Goal: Use online tool/utility: Utilize a website feature to perform a specific function

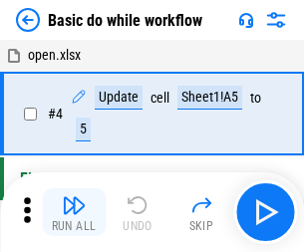
click at [74, 212] on img "button" at bounding box center [74, 205] width 24 height 24
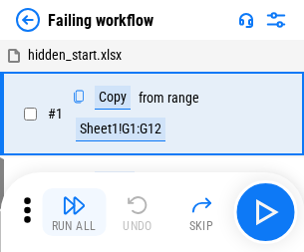
click at [74, 212] on img "button" at bounding box center [74, 205] width 24 height 24
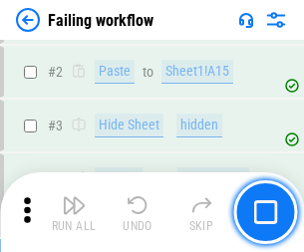
scroll to position [422, 0]
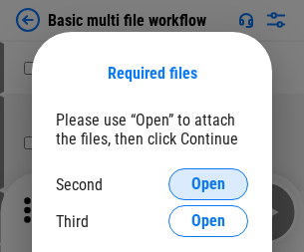
click at [208, 184] on span "Open" at bounding box center [208, 184] width 34 height 16
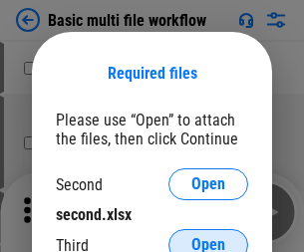
click at [208, 237] on span "Open" at bounding box center [208, 245] width 34 height 16
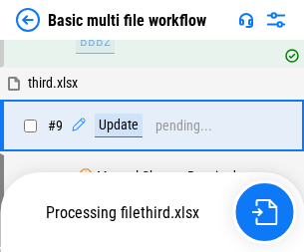
scroll to position [693, 0]
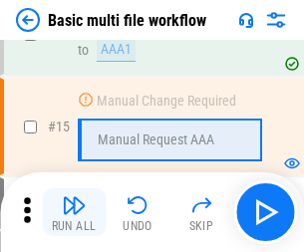
click at [74, 212] on img "button" at bounding box center [74, 205] width 24 height 24
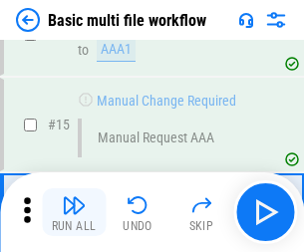
click at [74, 212] on img "button" at bounding box center [74, 205] width 24 height 24
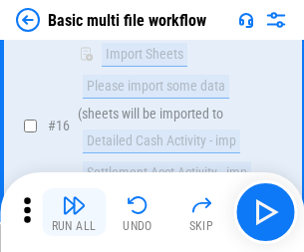
scroll to position [1326, 0]
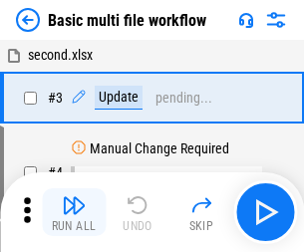
click at [74, 212] on img "button" at bounding box center [74, 205] width 24 height 24
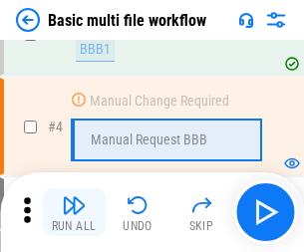
click at [74, 212] on img "button" at bounding box center [74, 205] width 24 height 24
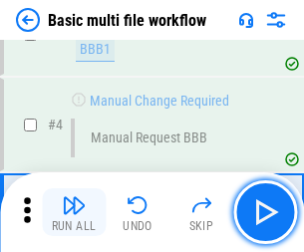
click at [74, 212] on img "button" at bounding box center [74, 205] width 24 height 24
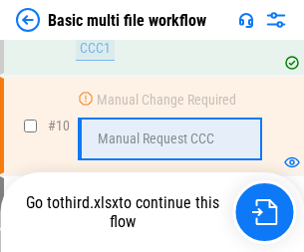
scroll to position [933, 0]
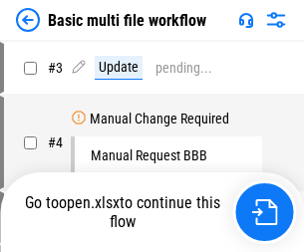
scroll to position [81, 0]
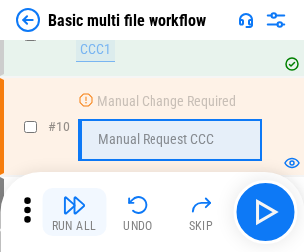
click at [74, 212] on img "button" at bounding box center [74, 205] width 24 height 24
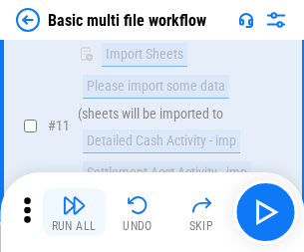
click at [74, 212] on img "button" at bounding box center [74, 205] width 24 height 24
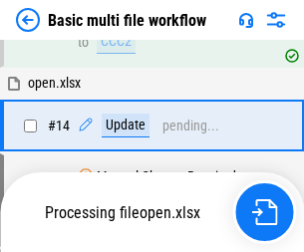
scroll to position [1042, 0]
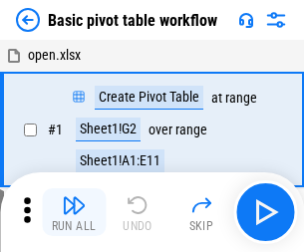
click at [74, 212] on img "button" at bounding box center [74, 205] width 24 height 24
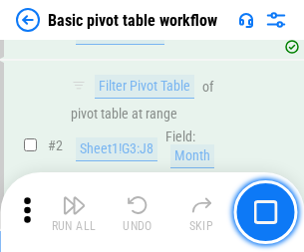
scroll to position [477, 0]
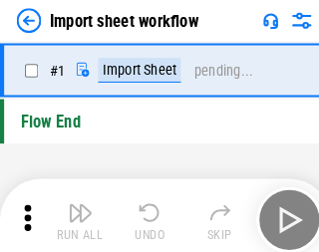
click at [74, 212] on img "button" at bounding box center [78, 205] width 24 height 24
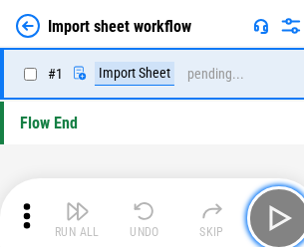
scroll to position [7, 0]
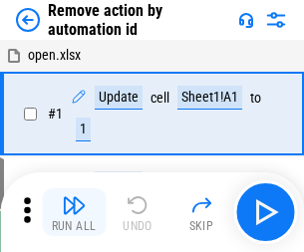
click at [74, 212] on img "button" at bounding box center [74, 205] width 24 height 24
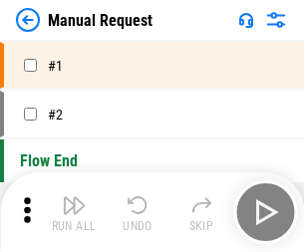
click at [74, 212] on img "button" at bounding box center [74, 205] width 24 height 24
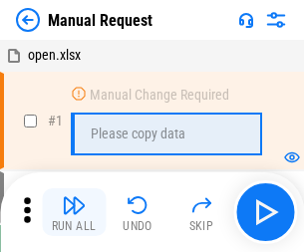
click at [74, 212] on img "button" at bounding box center [74, 205] width 24 height 24
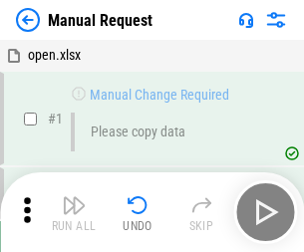
scroll to position [68, 0]
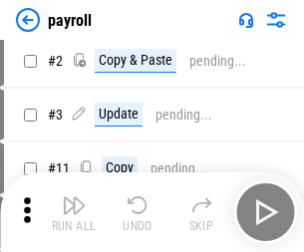
click at [74, 212] on img "button" at bounding box center [74, 205] width 24 height 24
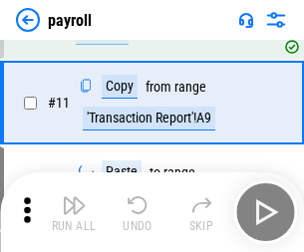
scroll to position [144, 0]
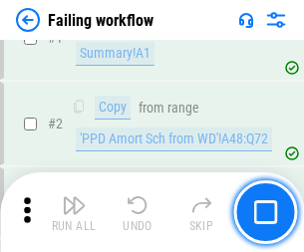
scroll to position [322, 0]
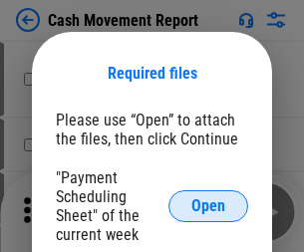
click at [208, 206] on span "Open" at bounding box center [208, 206] width 34 height 16
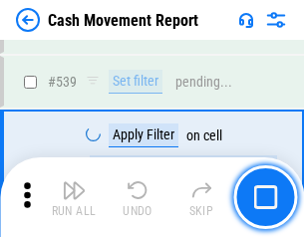
scroll to position [8840, 0]
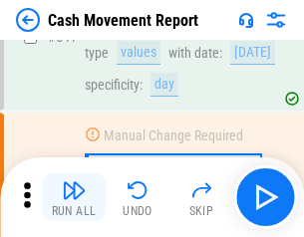
click at [74, 197] on img "button" at bounding box center [74, 190] width 24 height 24
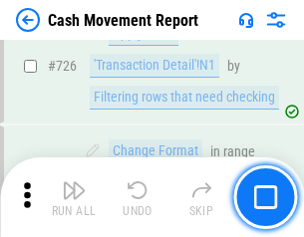
scroll to position [10391, 0]
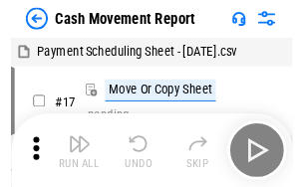
scroll to position [36, 0]
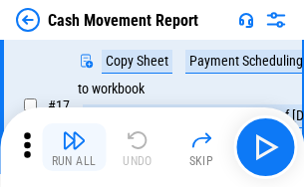
click at [74, 147] on img "button" at bounding box center [74, 140] width 24 height 24
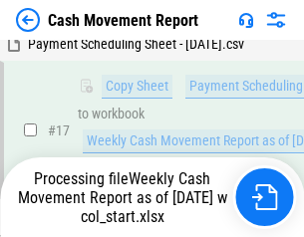
scroll to position [414, 0]
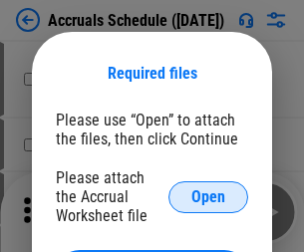
click at [208, 196] on span "Open" at bounding box center [208, 197] width 34 height 16
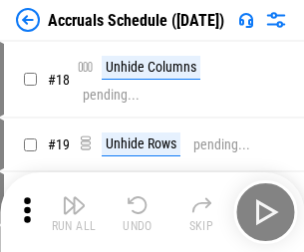
scroll to position [191, 0]
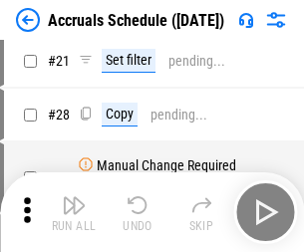
click at [74, 212] on img "button" at bounding box center [74, 205] width 24 height 24
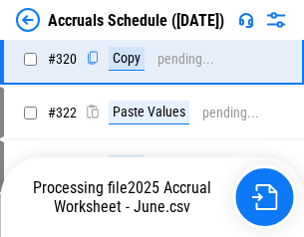
scroll to position [3705, 0]
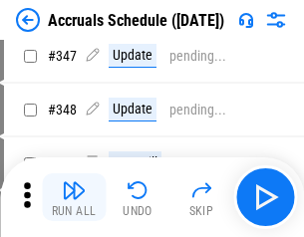
click at [74, 197] on img "button" at bounding box center [74, 190] width 24 height 24
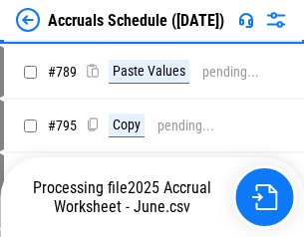
scroll to position [8367, 0]
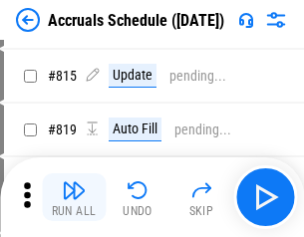
click at [74, 197] on img "button" at bounding box center [74, 190] width 24 height 24
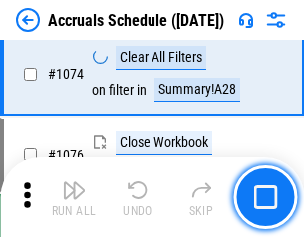
scroll to position [11929, 0]
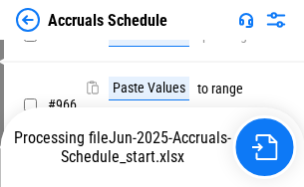
scroll to position [9638, 0]
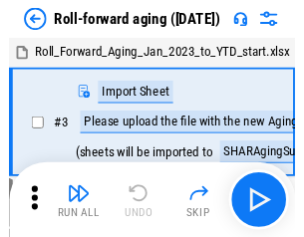
scroll to position [3, 0]
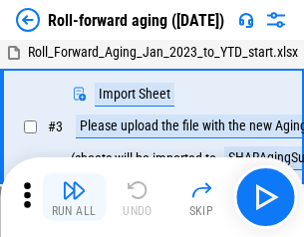
click at [74, 197] on img "button" at bounding box center [74, 190] width 24 height 24
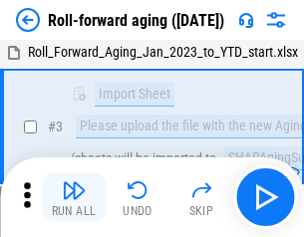
click at [74, 197] on img "button" at bounding box center [74, 190] width 24 height 24
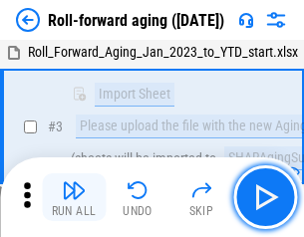
scroll to position [128, 0]
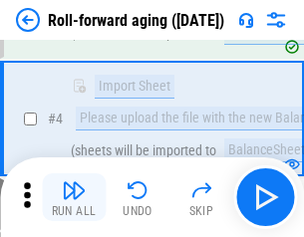
click at [74, 197] on img "button" at bounding box center [74, 190] width 24 height 24
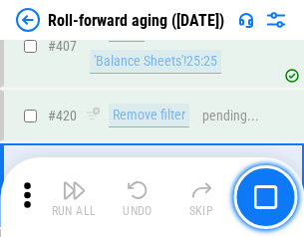
scroll to position [6907, 0]
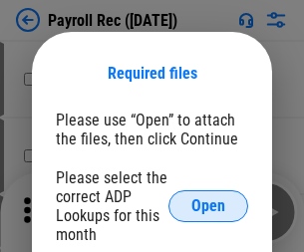
click at [208, 206] on span "Open" at bounding box center [208, 206] width 34 height 16
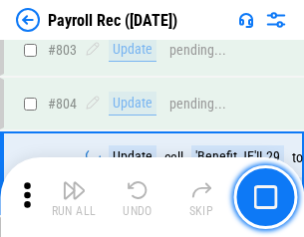
scroll to position [12654, 0]
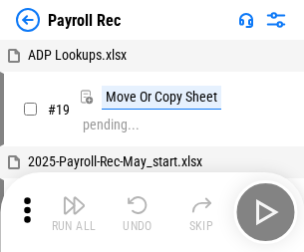
click at [74, 212] on img "button" at bounding box center [74, 205] width 24 height 24
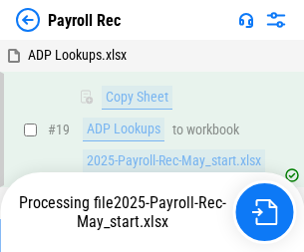
scroll to position [122, 0]
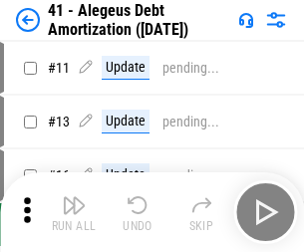
click at [74, 212] on img "button" at bounding box center [74, 205] width 24 height 24
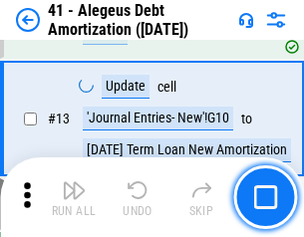
scroll to position [246, 0]
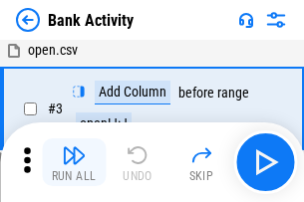
click at [74, 162] on img "button" at bounding box center [74, 155] width 24 height 24
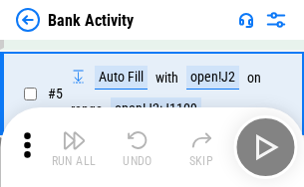
scroll to position [106, 0]
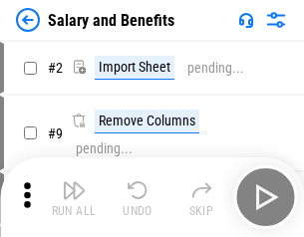
click at [74, 197] on img "button" at bounding box center [74, 190] width 24 height 24
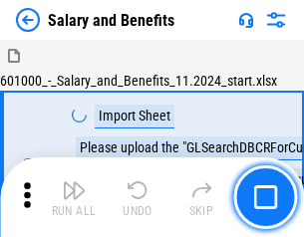
scroll to position [27, 0]
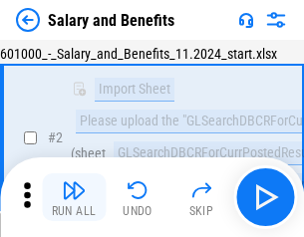
click at [74, 197] on img "button" at bounding box center [74, 190] width 24 height 24
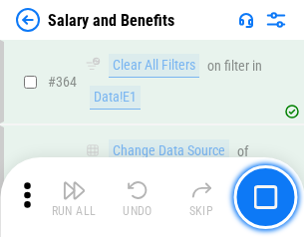
scroll to position [9380, 0]
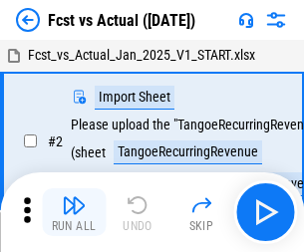
click at [74, 197] on img "button" at bounding box center [74, 205] width 24 height 24
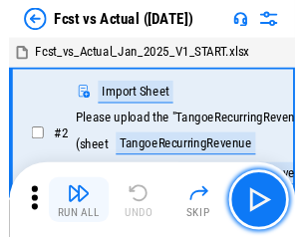
scroll to position [26, 0]
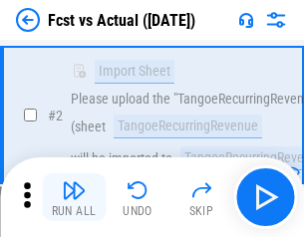
click at [74, 197] on img "button" at bounding box center [74, 190] width 24 height 24
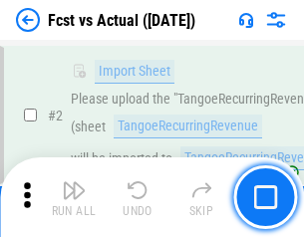
scroll to position [186, 0]
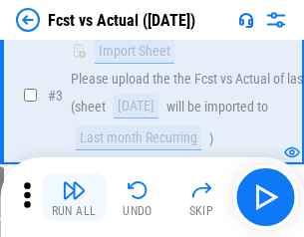
click at [74, 197] on img "button" at bounding box center [74, 190] width 24 height 24
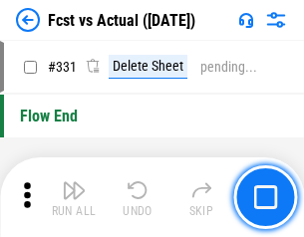
scroll to position [9534, 0]
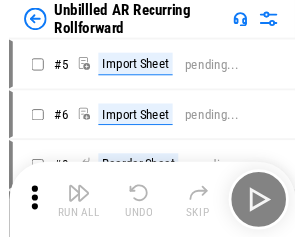
scroll to position [43, 0]
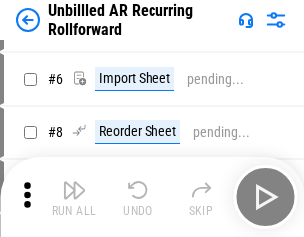
click at [74, 197] on img "button" at bounding box center [74, 190] width 24 height 24
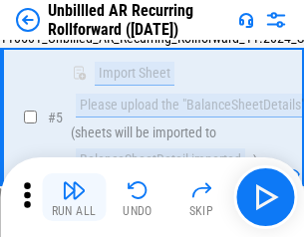
click at [74, 197] on img "button" at bounding box center [74, 190] width 24 height 24
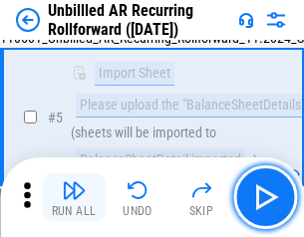
scroll to position [187, 0]
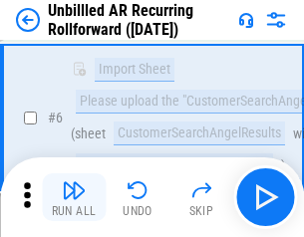
click at [74, 197] on img "button" at bounding box center [74, 190] width 24 height 24
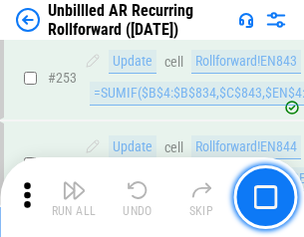
scroll to position [6765, 0]
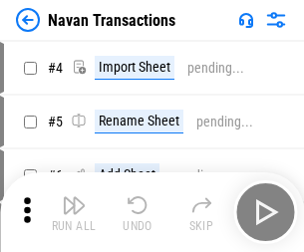
click at [74, 197] on img "button" at bounding box center [74, 205] width 24 height 24
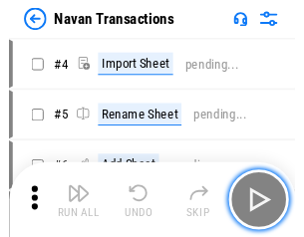
scroll to position [32, 0]
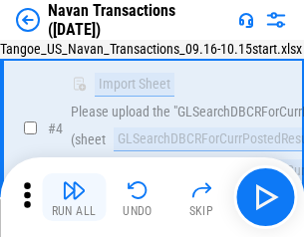
click at [74, 197] on img "button" at bounding box center [74, 190] width 24 height 24
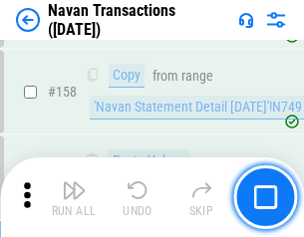
scroll to position [6458, 0]
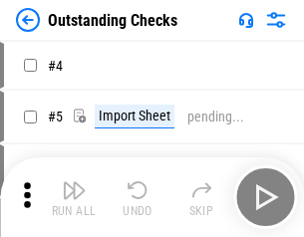
click at [74, 197] on img "button" at bounding box center [74, 190] width 24 height 24
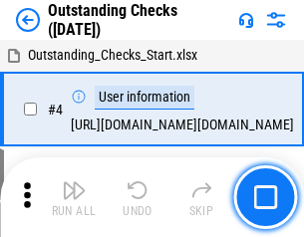
scroll to position [84, 0]
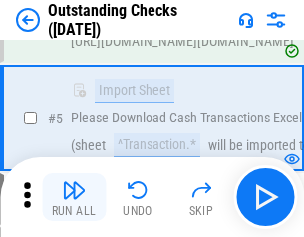
click at [74, 197] on img "button" at bounding box center [74, 190] width 24 height 24
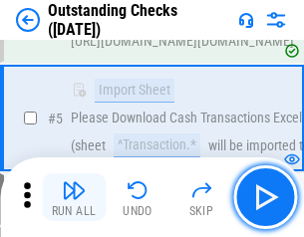
scroll to position [208, 0]
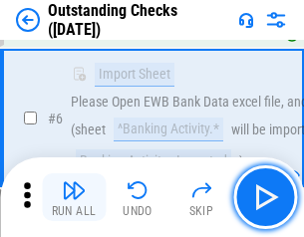
click at [74, 197] on img "button" at bounding box center [74, 190] width 24 height 24
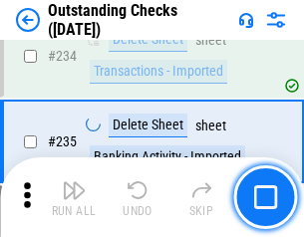
scroll to position [6048, 0]
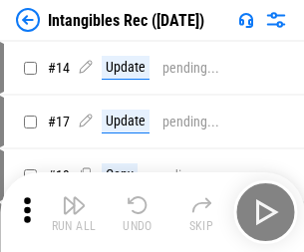
click at [74, 212] on img "button" at bounding box center [74, 205] width 24 height 24
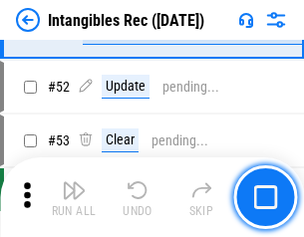
scroll to position [776, 0]
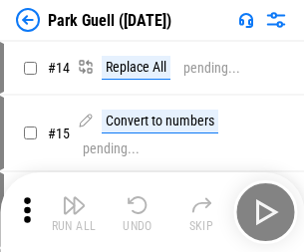
click at [74, 197] on img "button" at bounding box center [74, 205] width 24 height 24
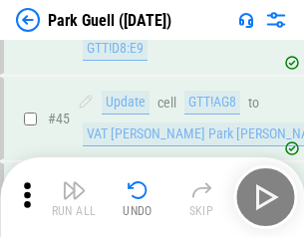
scroll to position [2491, 0]
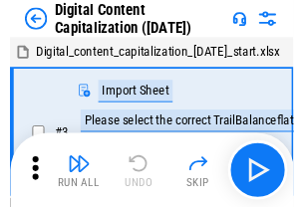
scroll to position [58, 0]
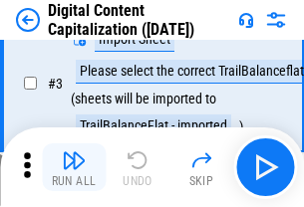
click at [74, 167] on img "button" at bounding box center [74, 160] width 24 height 24
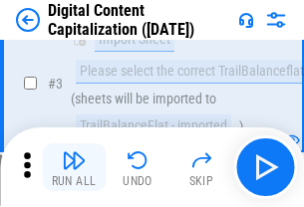
click at [74, 167] on img "button" at bounding box center [74, 160] width 24 height 24
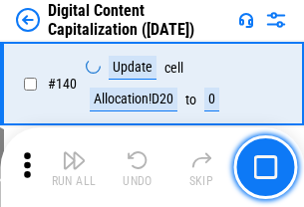
scroll to position [2112, 0]
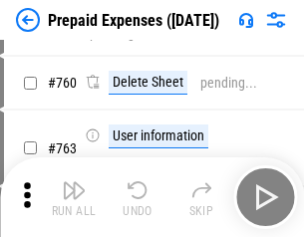
click at [74, 197] on img "button" at bounding box center [74, 190] width 24 height 24
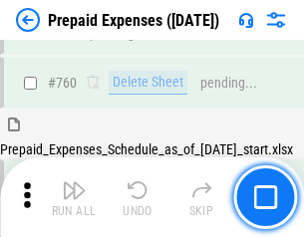
scroll to position [5520, 0]
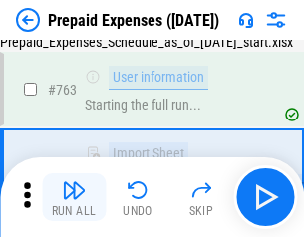
click at [74, 197] on img "button" at bounding box center [74, 190] width 24 height 24
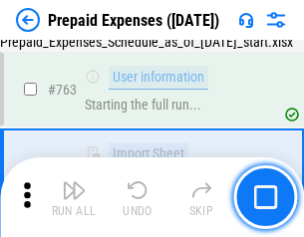
scroll to position [5638, 0]
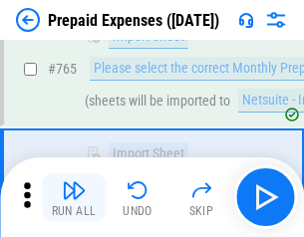
click at [74, 197] on img "button" at bounding box center [74, 190] width 24 height 24
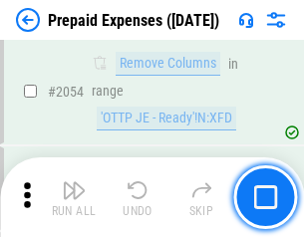
scroll to position [20820, 0]
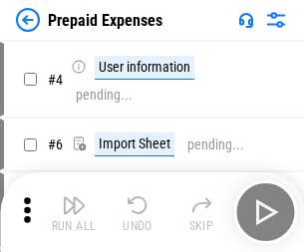
click at [74, 212] on img "button" at bounding box center [74, 205] width 24 height 24
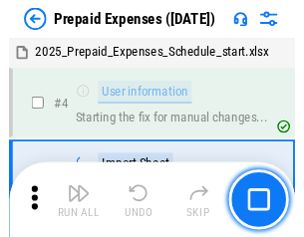
scroll to position [88, 0]
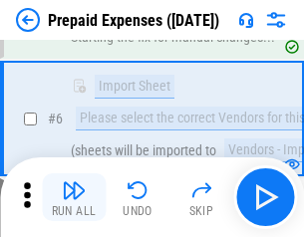
click at [74, 197] on img "button" at bounding box center [74, 190] width 24 height 24
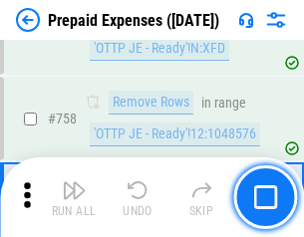
scroll to position [7097, 0]
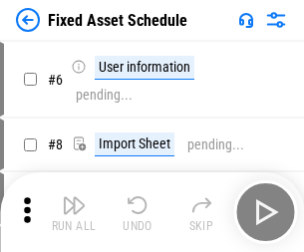
click at [74, 212] on img "button" at bounding box center [74, 205] width 24 height 24
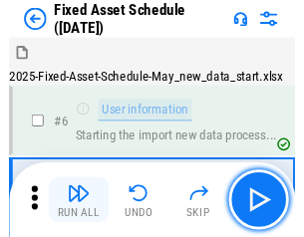
scroll to position [108, 0]
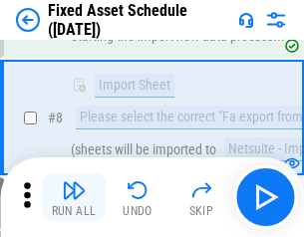
click at [74, 197] on img "button" at bounding box center [74, 190] width 24 height 24
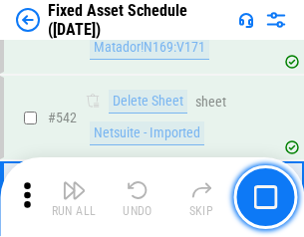
scroll to position [7101, 0]
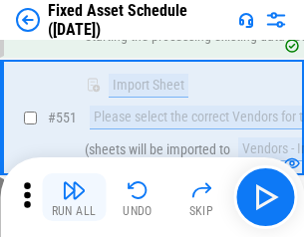
click at [74, 197] on img "button" at bounding box center [74, 190] width 24 height 24
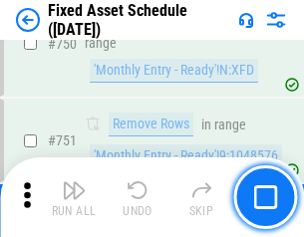
scroll to position [9710, 0]
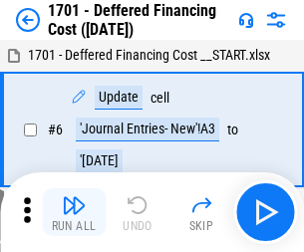
click at [74, 212] on img "button" at bounding box center [74, 205] width 24 height 24
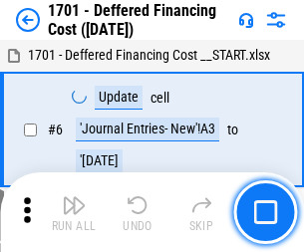
scroll to position [239, 0]
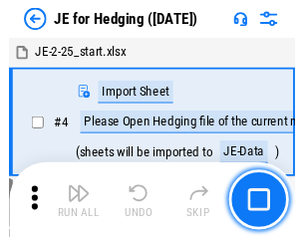
scroll to position [3, 0]
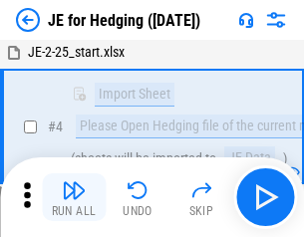
click at [74, 197] on img "button" at bounding box center [74, 190] width 24 height 24
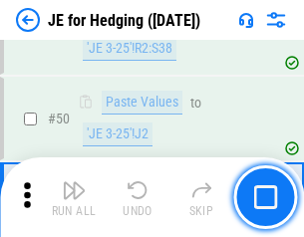
scroll to position [1290, 0]
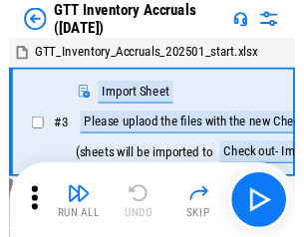
scroll to position [3, 0]
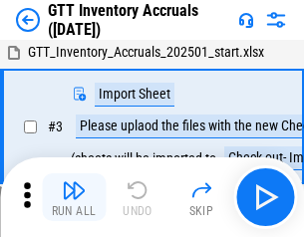
click at [74, 197] on img "button" at bounding box center [74, 190] width 24 height 24
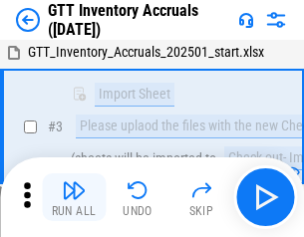
click at [74, 197] on img "button" at bounding box center [74, 190] width 24 height 24
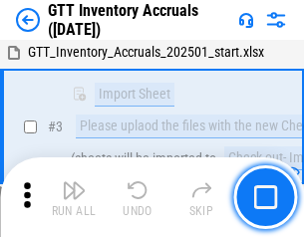
scroll to position [128, 0]
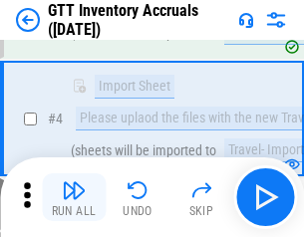
click at [74, 197] on img "button" at bounding box center [74, 190] width 24 height 24
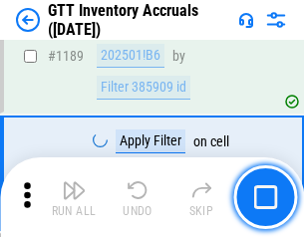
scroll to position [16264, 0]
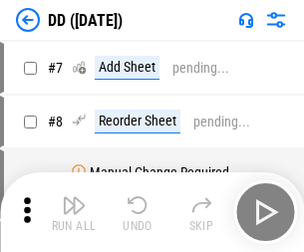
click at [74, 212] on img "button" at bounding box center [74, 205] width 24 height 24
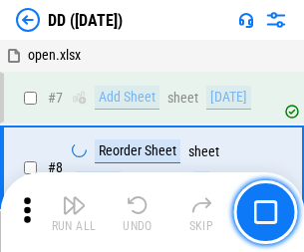
scroll to position [192, 0]
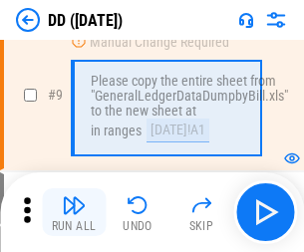
click at [74, 212] on img "button" at bounding box center [74, 205] width 24 height 24
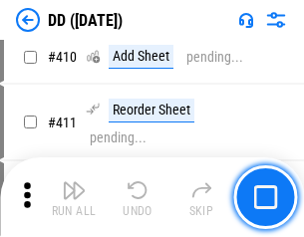
scroll to position [8911, 0]
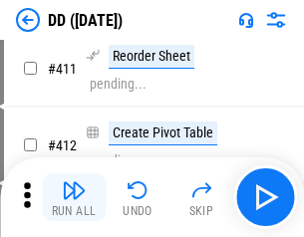
click at [74, 197] on img "button" at bounding box center [74, 190] width 24 height 24
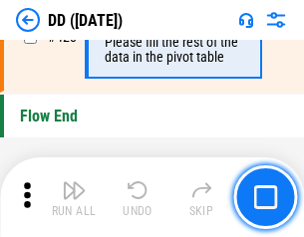
scroll to position [9533, 0]
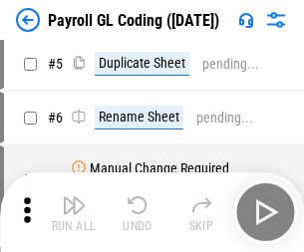
click at [74, 212] on img "button" at bounding box center [74, 205] width 24 height 24
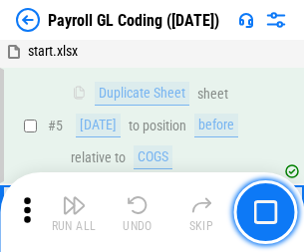
scroll to position [239, 0]
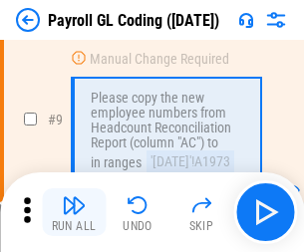
click at [74, 212] on img "button" at bounding box center [74, 205] width 24 height 24
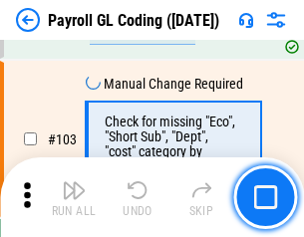
scroll to position [4673, 0]
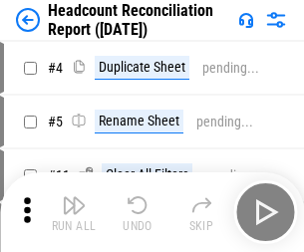
click at [74, 212] on img "button" at bounding box center [74, 205] width 24 height 24
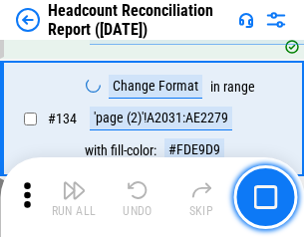
scroll to position [2394, 0]
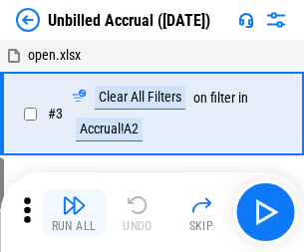
click at [74, 212] on img "button" at bounding box center [74, 205] width 24 height 24
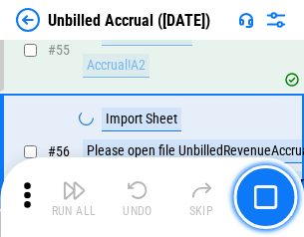
scroll to position [2079, 0]
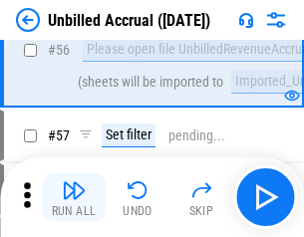
click at [74, 197] on img "button" at bounding box center [74, 190] width 24 height 24
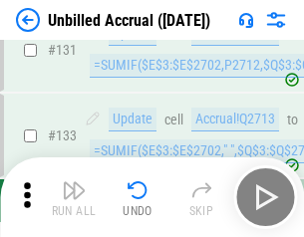
scroll to position [5933, 0]
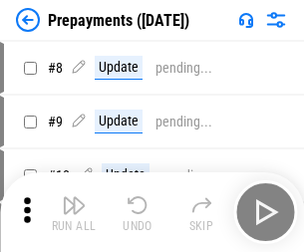
click at [74, 212] on img "button" at bounding box center [74, 205] width 24 height 24
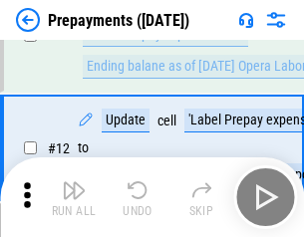
scroll to position [124, 0]
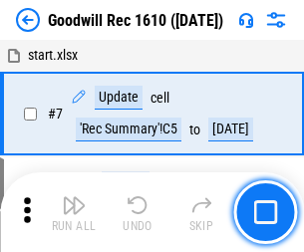
scroll to position [341, 0]
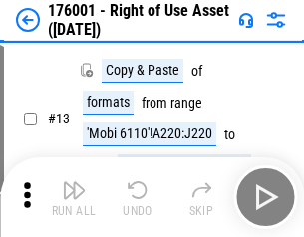
scroll to position [128, 0]
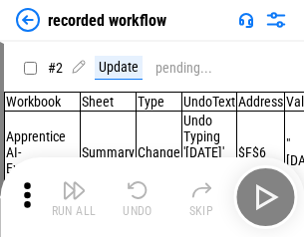
click at [74, 197] on img "button" at bounding box center [74, 190] width 24 height 24
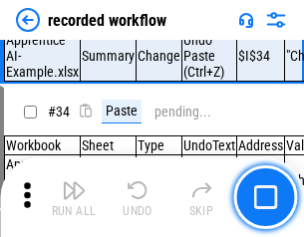
scroll to position [6225, 0]
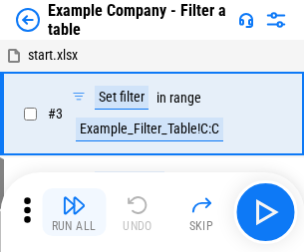
click at [74, 212] on img "button" at bounding box center [74, 205] width 24 height 24
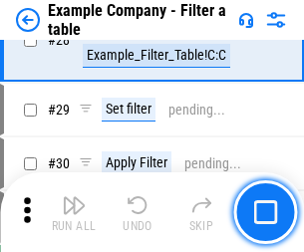
scroll to position [1823, 0]
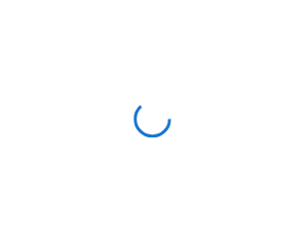
scroll to position [31, 0]
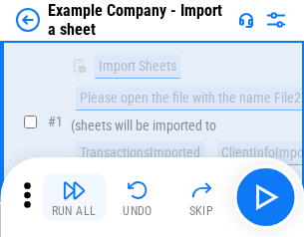
click at [74, 197] on img "button" at bounding box center [74, 190] width 24 height 24
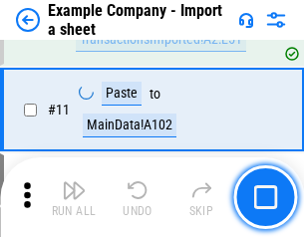
scroll to position [440, 0]
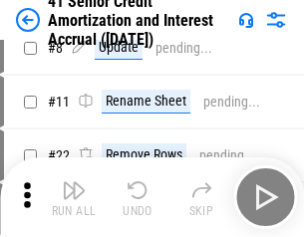
click at [74, 197] on img "button" at bounding box center [74, 190] width 24 height 24
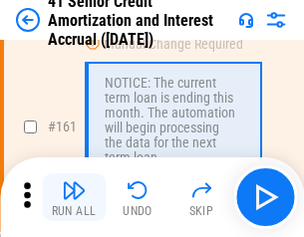
click at [74, 197] on img "button" at bounding box center [74, 190] width 24 height 24
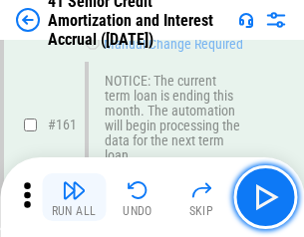
scroll to position [2130, 0]
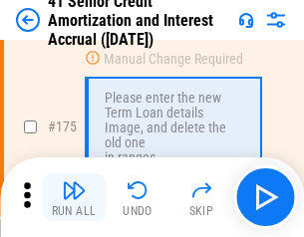
click at [74, 197] on img "button" at bounding box center [74, 190] width 24 height 24
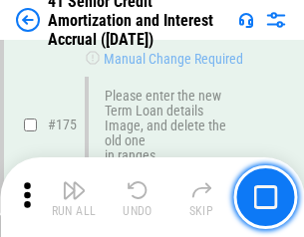
scroll to position [2332, 0]
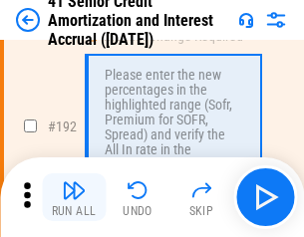
click at [74, 197] on img "button" at bounding box center [74, 190] width 24 height 24
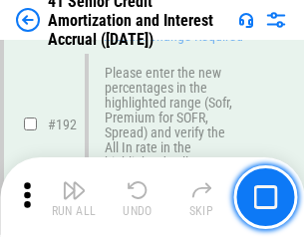
scroll to position [2542, 0]
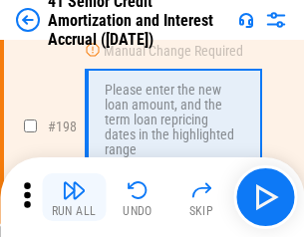
click at [74, 197] on img "button" at bounding box center [74, 190] width 24 height 24
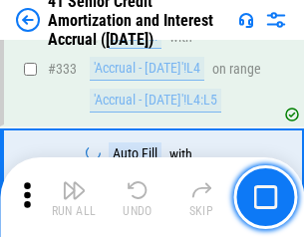
scroll to position [5088, 0]
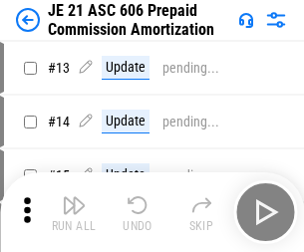
click at [74, 197] on img "button" at bounding box center [74, 205] width 24 height 24
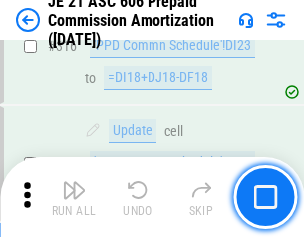
scroll to position [3719, 0]
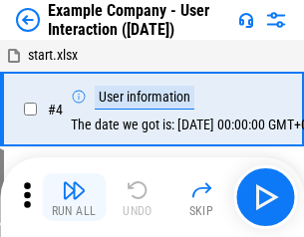
click at [74, 197] on img "button" at bounding box center [74, 190] width 24 height 24
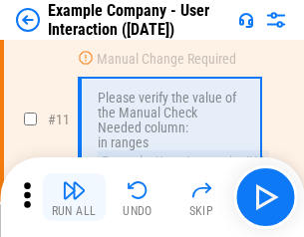
click at [74, 197] on img "button" at bounding box center [74, 190] width 24 height 24
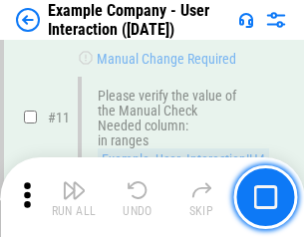
scroll to position [431, 0]
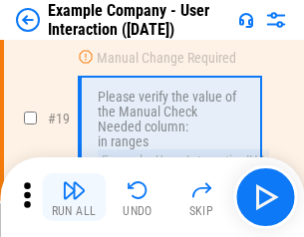
click at [74, 197] on img "button" at bounding box center [74, 190] width 24 height 24
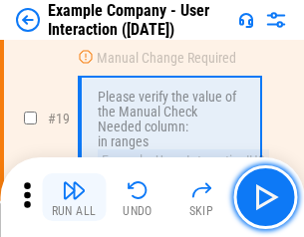
click at [74, 197] on img "button" at bounding box center [74, 190] width 24 height 24
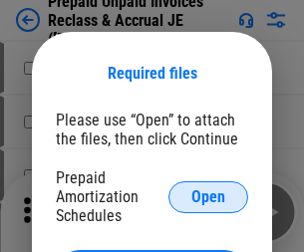
click at [208, 196] on span "Open" at bounding box center [208, 197] width 34 height 16
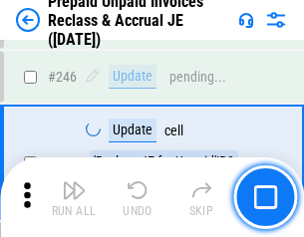
scroll to position [2689, 0]
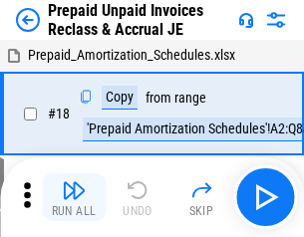
click at [74, 197] on img "button" at bounding box center [74, 190] width 24 height 24
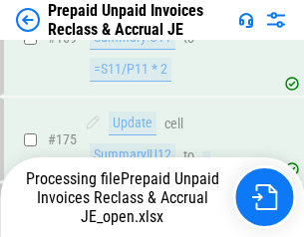
scroll to position [2689, 0]
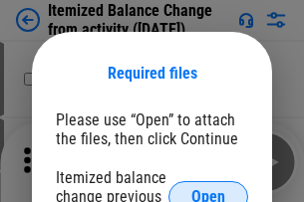
click at [208, 189] on span "Open" at bounding box center [208, 197] width 34 height 16
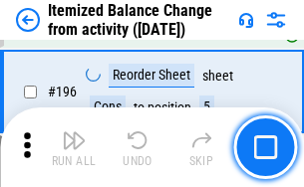
scroll to position [3833, 0]
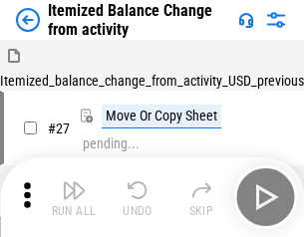
scroll to position [31, 0]
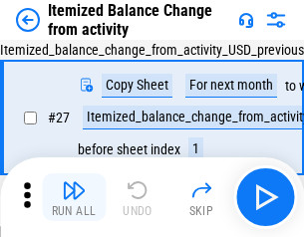
click at [74, 197] on img "button" at bounding box center [74, 190] width 24 height 24
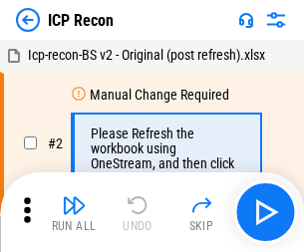
scroll to position [9, 0]
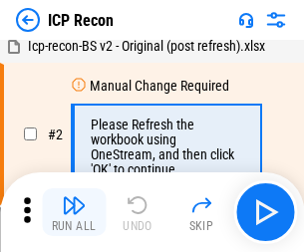
click at [74, 212] on img "button" at bounding box center [74, 205] width 24 height 24
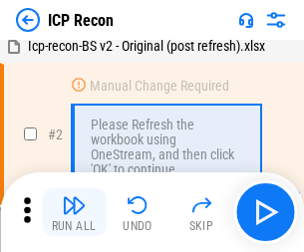
click at [74, 212] on img "button" at bounding box center [74, 205] width 24 height 24
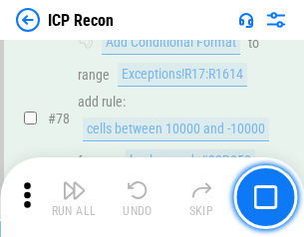
scroll to position [1952, 0]
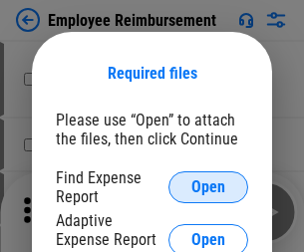
click at [208, 187] on span "Open" at bounding box center [208, 187] width 34 height 16
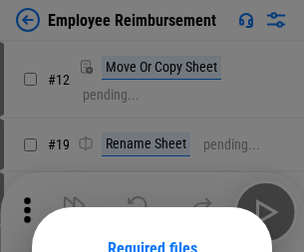
scroll to position [175, 0]
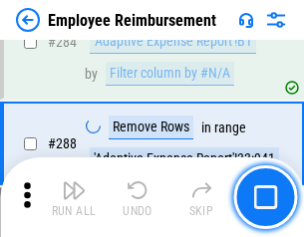
scroll to position [5414, 0]
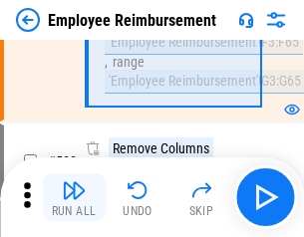
click at [74, 197] on img "button" at bounding box center [74, 190] width 24 height 24
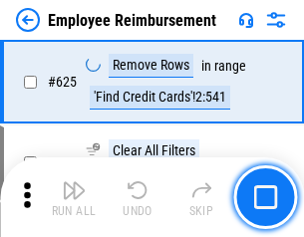
scroll to position [11925, 0]
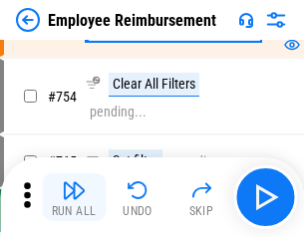
click at [74, 197] on img "button" at bounding box center [74, 190] width 24 height 24
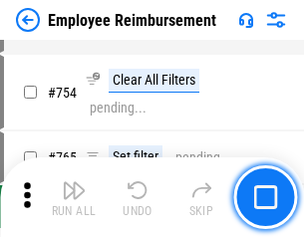
scroll to position [13974, 0]
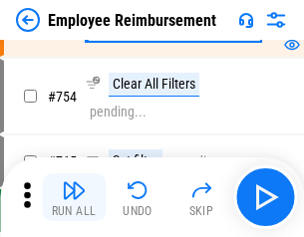
click at [74, 197] on img "button" at bounding box center [74, 190] width 24 height 24
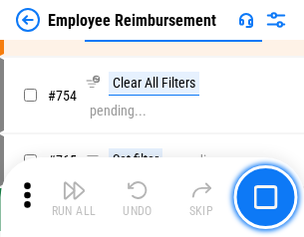
click at [74, 197] on img "button" at bounding box center [74, 190] width 24 height 24
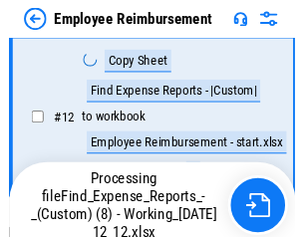
scroll to position [405, 0]
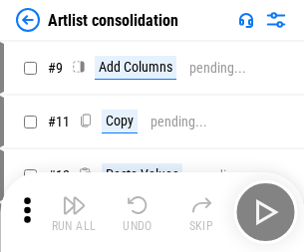
click at [74, 212] on img "button" at bounding box center [74, 205] width 24 height 24
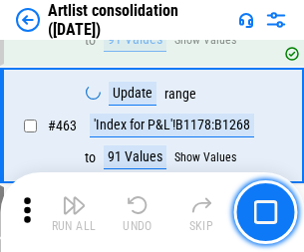
scroll to position [8721, 0]
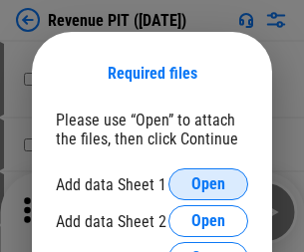
click at [208, 184] on span "Open" at bounding box center [208, 184] width 34 height 16
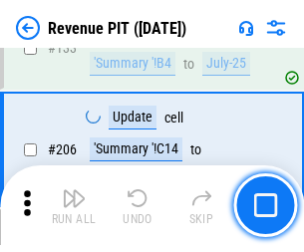
scroll to position [2024, 0]
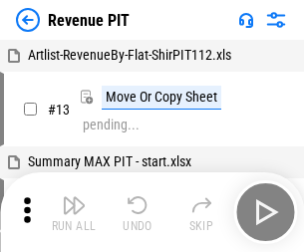
scroll to position [31, 0]
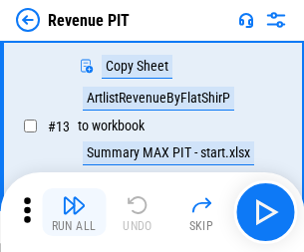
click at [74, 212] on img "button" at bounding box center [74, 205] width 24 height 24
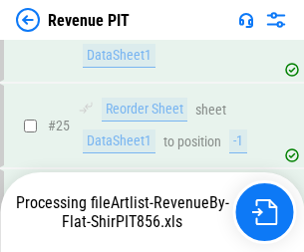
scroll to position [914, 0]
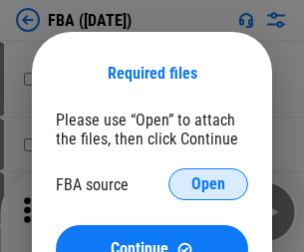
click at [208, 184] on span "Open" at bounding box center [208, 184] width 34 height 16
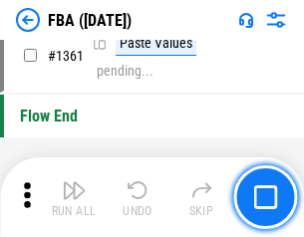
scroll to position [21156, 0]
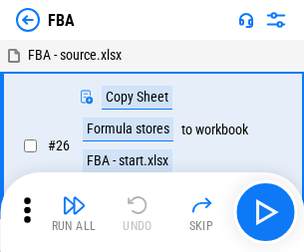
scroll to position [20, 0]
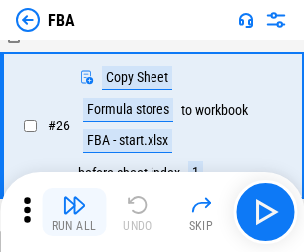
click at [74, 212] on img "button" at bounding box center [74, 205] width 24 height 24
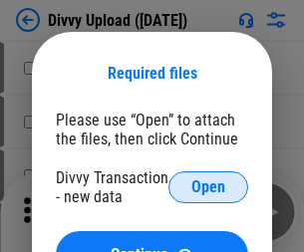
click at [208, 187] on span "Open" at bounding box center [208, 187] width 34 height 16
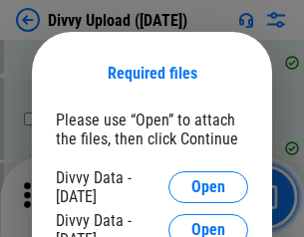
scroll to position [2063, 0]
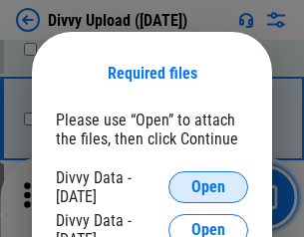
click at [208, 187] on span "Open" at bounding box center [208, 187] width 34 height 16
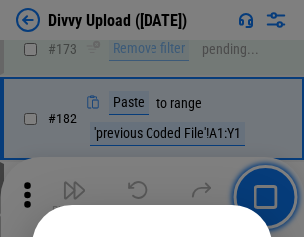
scroll to position [2236, 0]
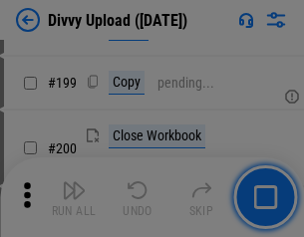
scroll to position [2896, 0]
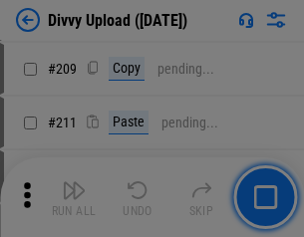
scroll to position [3383, 0]
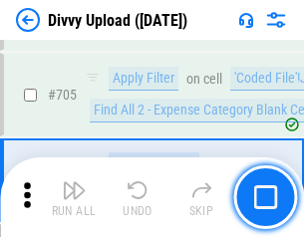
scroll to position [13625, 0]
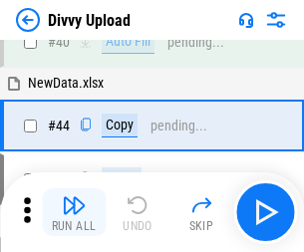
click at [74, 212] on img "button" at bounding box center [74, 205] width 24 height 24
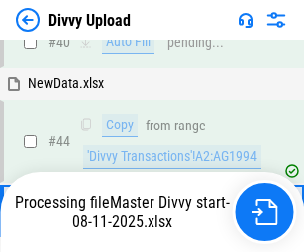
scroll to position [219, 0]
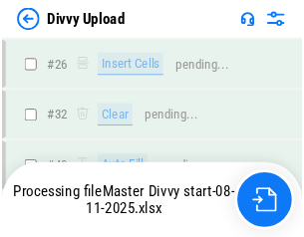
scroll to position [2063, 0]
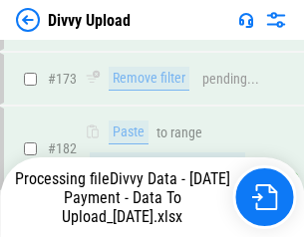
scroll to position [2245, 0]
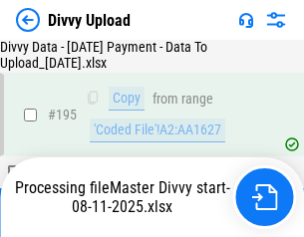
scroll to position [2784, 0]
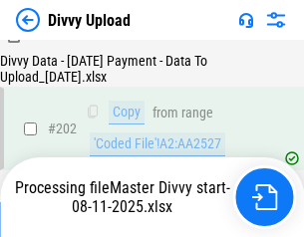
scroll to position [3239, 0]
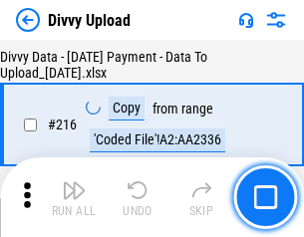
scroll to position [4101, 0]
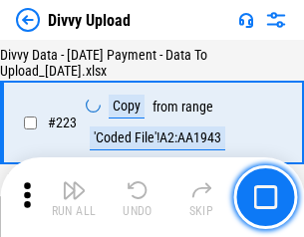
scroll to position [4540, 0]
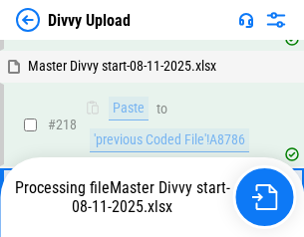
scroll to position [4203, 0]
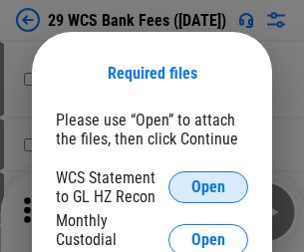
click at [208, 187] on span "Open" at bounding box center [208, 187] width 34 height 16
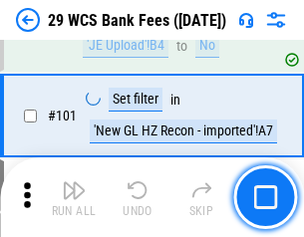
scroll to position [1941, 0]
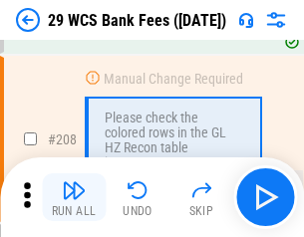
click at [74, 197] on img "button" at bounding box center [74, 190] width 24 height 24
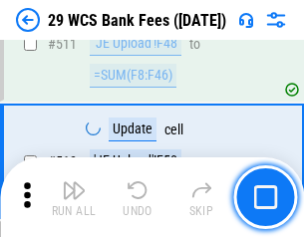
scroll to position [10021, 0]
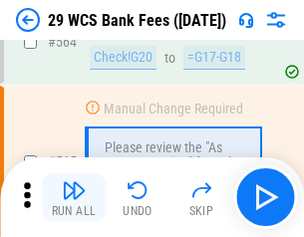
click at [74, 197] on img "button" at bounding box center [74, 190] width 24 height 24
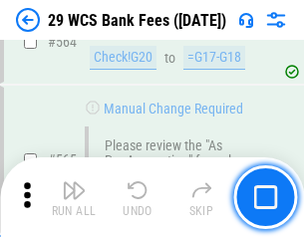
scroll to position [10772, 0]
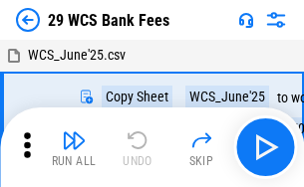
scroll to position [36, 0]
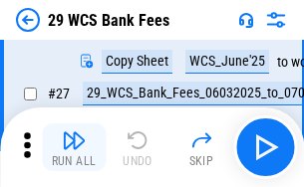
click at [74, 147] on img "button" at bounding box center [74, 140] width 24 height 24
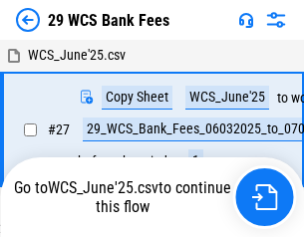
scroll to position [11, 0]
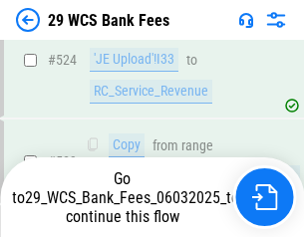
scroll to position [10633, 0]
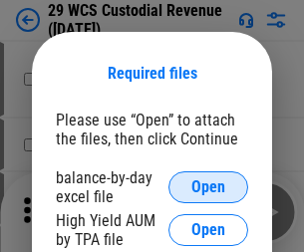
click at [208, 187] on span "Open" at bounding box center [208, 187] width 34 height 16
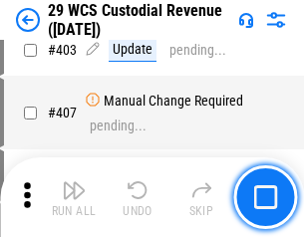
scroll to position [9225, 0]
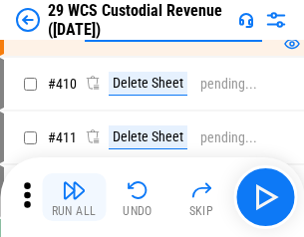
click at [74, 197] on img "button" at bounding box center [74, 190] width 24 height 24
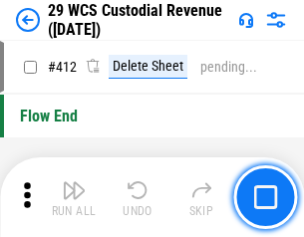
scroll to position [9512, 0]
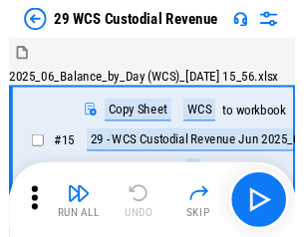
scroll to position [48, 0]
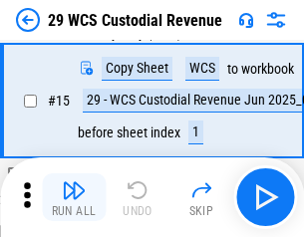
click at [74, 197] on img "button" at bounding box center [74, 190] width 24 height 24
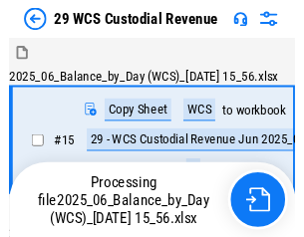
scroll to position [48, 0]
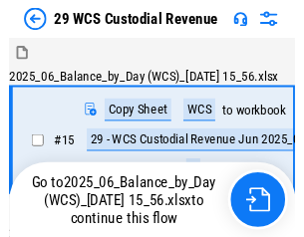
scroll to position [37, 0]
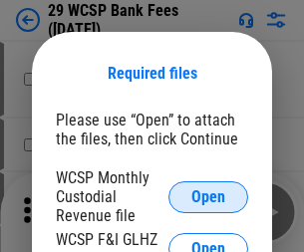
click at [208, 196] on span "Open" at bounding box center [208, 197] width 34 height 16
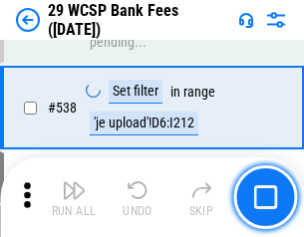
scroll to position [7653, 0]
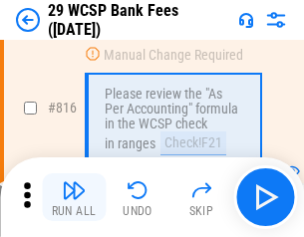
click at [74, 197] on img "button" at bounding box center [74, 190] width 24 height 24
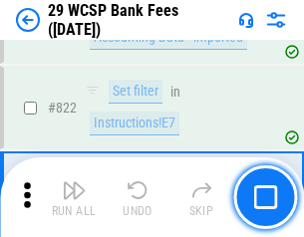
scroll to position [12270, 0]
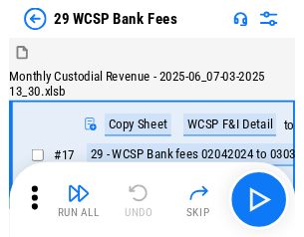
scroll to position [48, 0]
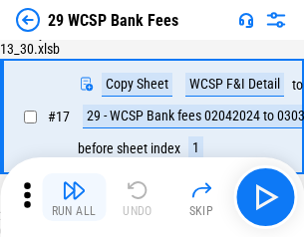
click at [74, 197] on img "button" at bounding box center [74, 190] width 24 height 24
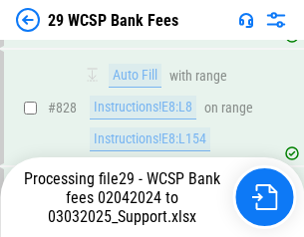
scroll to position [12614, 0]
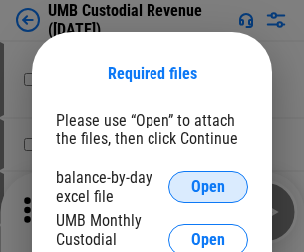
click at [208, 187] on span "Open" at bounding box center [208, 187] width 34 height 16
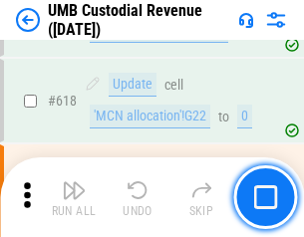
scroll to position [10261, 0]
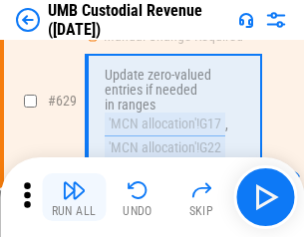
click at [74, 197] on img "button" at bounding box center [74, 190] width 24 height 24
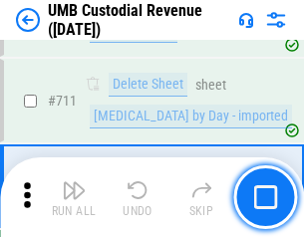
scroll to position [12124, 0]
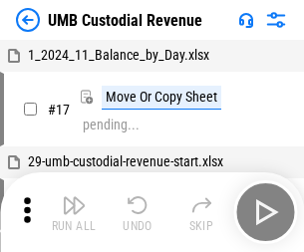
scroll to position [15, 0]
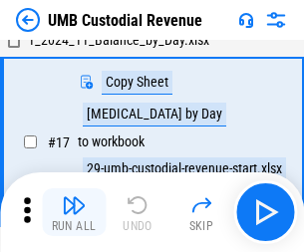
click at [74, 212] on img "button" at bounding box center [74, 205] width 24 height 24
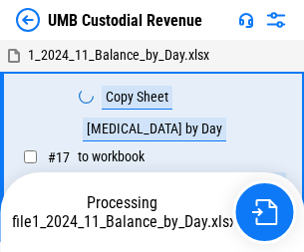
scroll to position [15, 0]
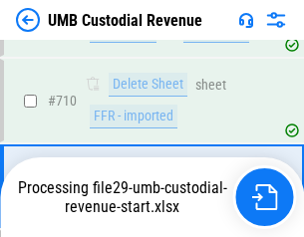
scroll to position [11993, 0]
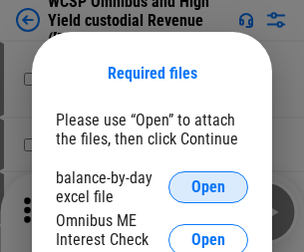
click at [208, 187] on span "Open" at bounding box center [208, 187] width 34 height 16
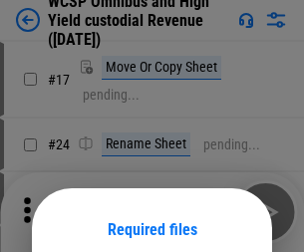
scroll to position [156, 0]
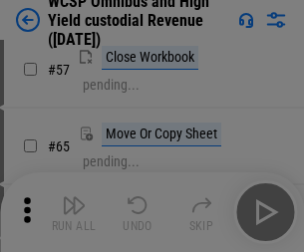
scroll to position [868, 0]
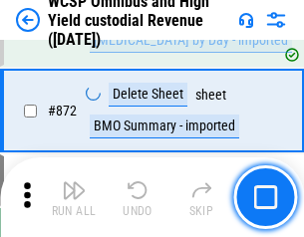
scroll to position [16857, 0]
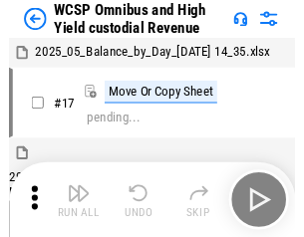
scroll to position [11, 0]
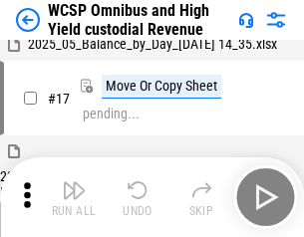
click at [74, 197] on img "button" at bounding box center [74, 190] width 24 height 24
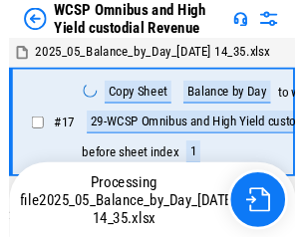
scroll to position [11, 0]
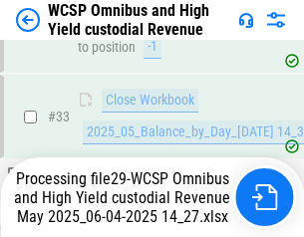
scroll to position [986, 0]
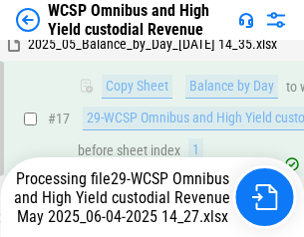
scroll to position [414, 0]
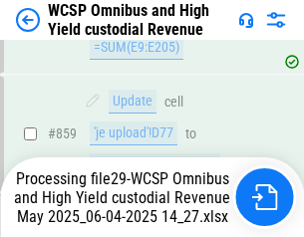
scroll to position [16640, 0]
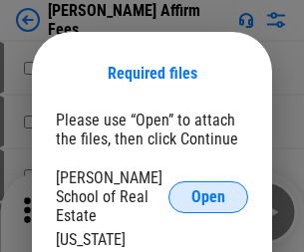
click at [208, 189] on span "Open" at bounding box center [208, 197] width 34 height 16
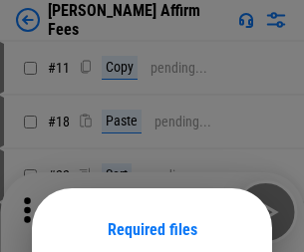
scroll to position [156, 0]
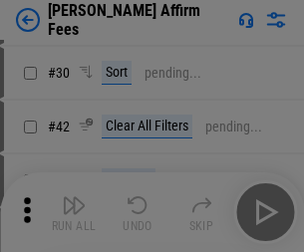
scroll to position [405, 0]
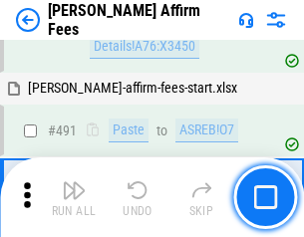
scroll to position [5416, 0]
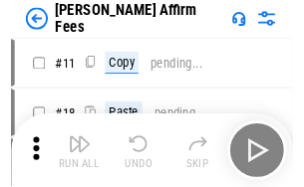
scroll to position [20, 0]
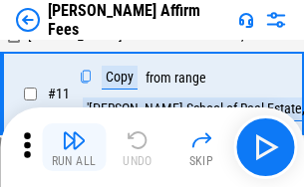
click at [74, 147] on img "button" at bounding box center [74, 140] width 24 height 24
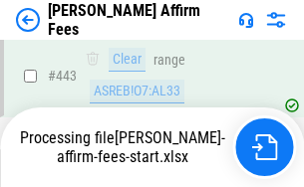
scroll to position [5224, 0]
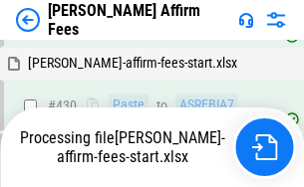
scroll to position [5224, 0]
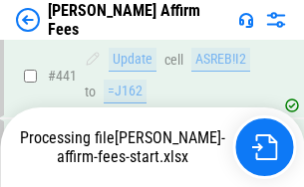
scroll to position [5224, 0]
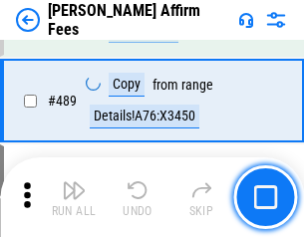
scroll to position [5199, 0]
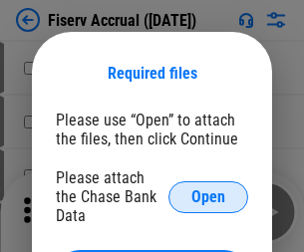
click at [208, 189] on span "Open" at bounding box center [208, 197] width 34 height 16
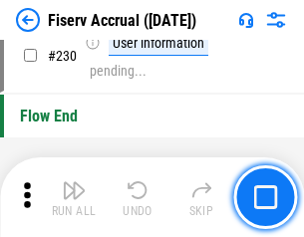
scroll to position [6311, 0]
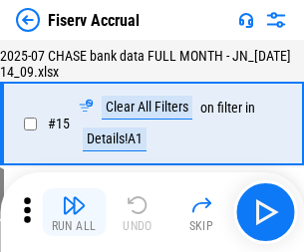
click at [74, 212] on img "button" at bounding box center [74, 205] width 24 height 24
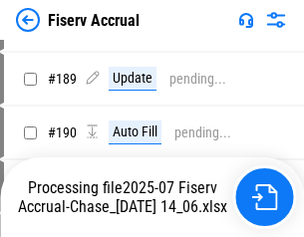
scroll to position [5001, 0]
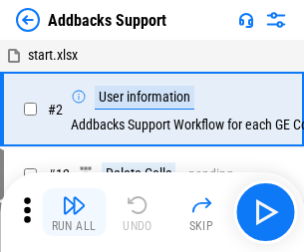
click at [74, 197] on img "button" at bounding box center [74, 205] width 24 height 24
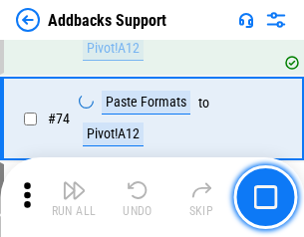
scroll to position [1450, 0]
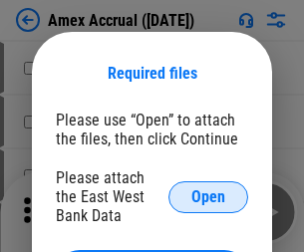
click at [208, 196] on span "Open" at bounding box center [208, 197] width 34 height 16
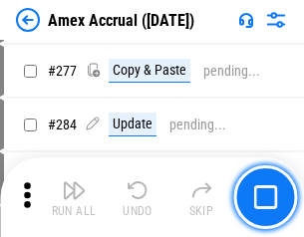
scroll to position [5313, 0]
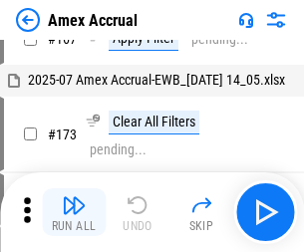
click at [74, 212] on img "button" at bounding box center [74, 205] width 24 height 24
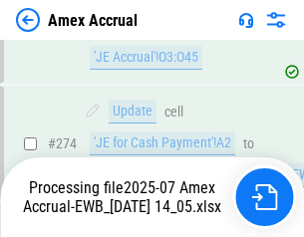
scroll to position [5806, 0]
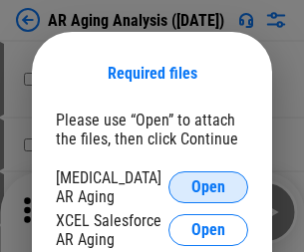
click at [208, 184] on span "Open" at bounding box center [208, 187] width 34 height 16
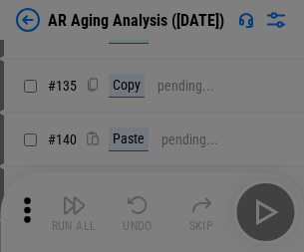
scroll to position [600, 0]
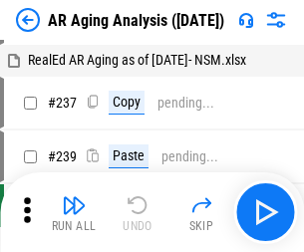
scroll to position [20, 0]
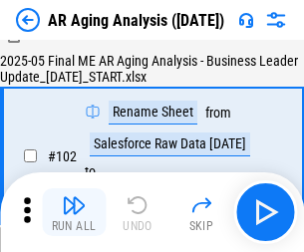
click at [74, 212] on img "button" at bounding box center [74, 205] width 24 height 24
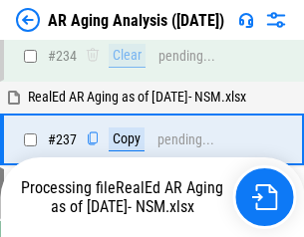
scroll to position [3087, 0]
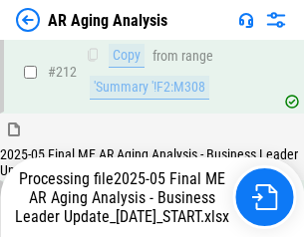
scroll to position [3064, 0]
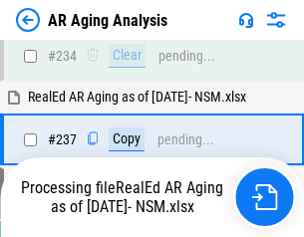
scroll to position [3147, 0]
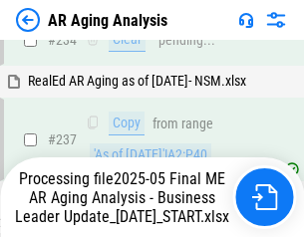
scroll to position [3147, 0]
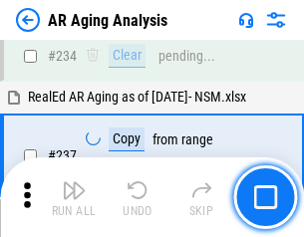
scroll to position [3064, 0]
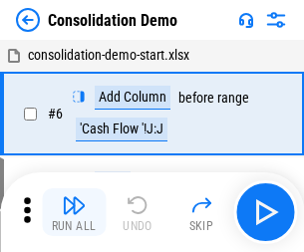
click at [74, 212] on img "button" at bounding box center [74, 205] width 24 height 24
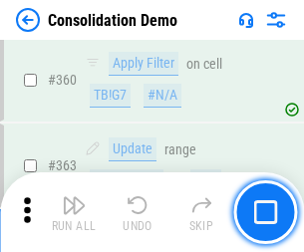
scroll to position [6676, 0]
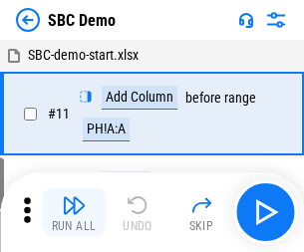
click at [74, 212] on img "button" at bounding box center [74, 205] width 24 height 24
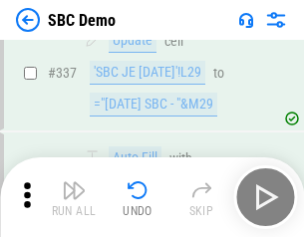
scroll to position [5240, 0]
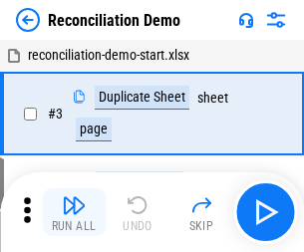
click at [74, 212] on img "button" at bounding box center [74, 205] width 24 height 24
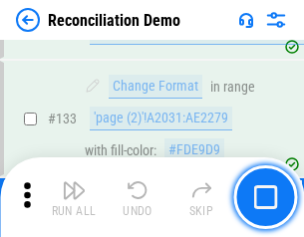
scroll to position [2365, 0]
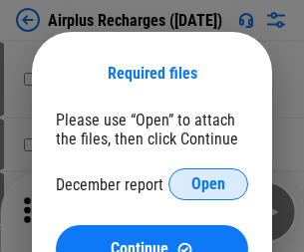
click at [208, 184] on span "Open" at bounding box center [208, 184] width 34 height 16
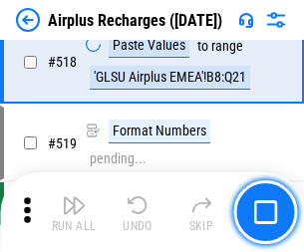
scroll to position [8571, 0]
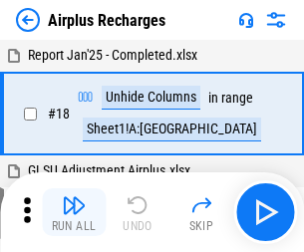
click at [74, 212] on img "button" at bounding box center [74, 205] width 24 height 24
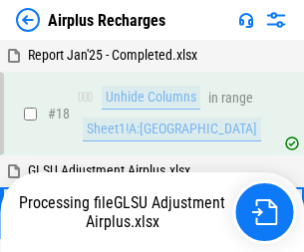
scroll to position [88, 0]
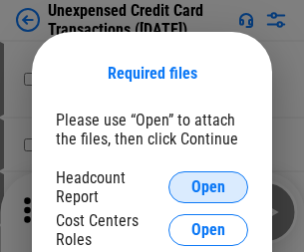
click at [208, 187] on span "Open" at bounding box center [208, 187] width 34 height 16
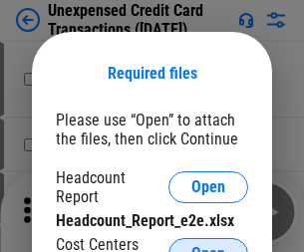
click at [208, 246] on span "Open" at bounding box center [208, 254] width 34 height 16
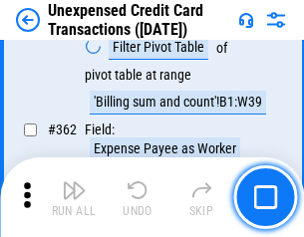
scroll to position [5122, 0]
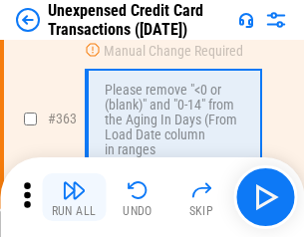
click at [74, 197] on img "button" at bounding box center [74, 190] width 24 height 24
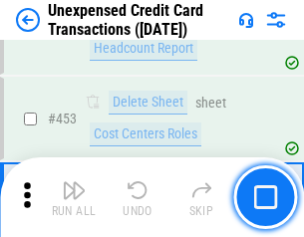
scroll to position [6793, 0]
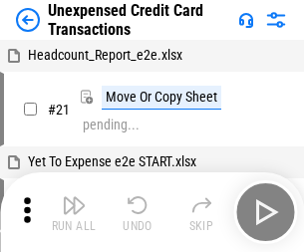
scroll to position [31, 0]
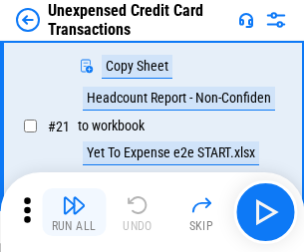
click at [74, 212] on img "button" at bounding box center [74, 205] width 24 height 24
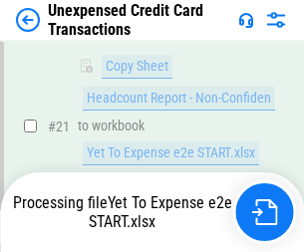
scroll to position [324, 0]
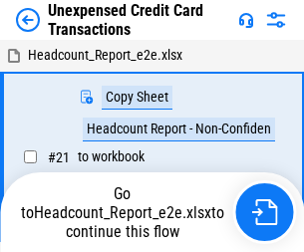
scroll to position [31, 0]
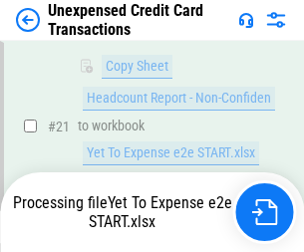
scroll to position [324, 0]
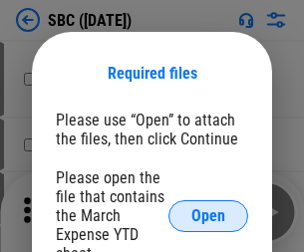
click at [208, 215] on span "Open" at bounding box center [208, 216] width 34 height 16
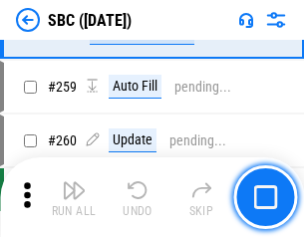
scroll to position [3892, 0]
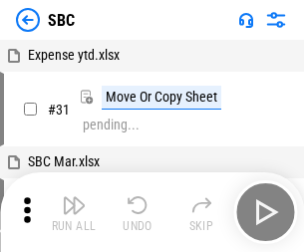
click at [74, 212] on img "button" at bounding box center [74, 205] width 24 height 24
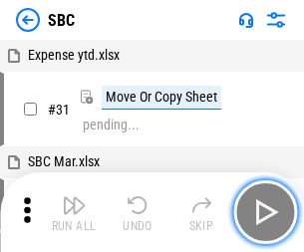
scroll to position [20, 0]
